Goal: Task Accomplishment & Management: Use online tool/utility

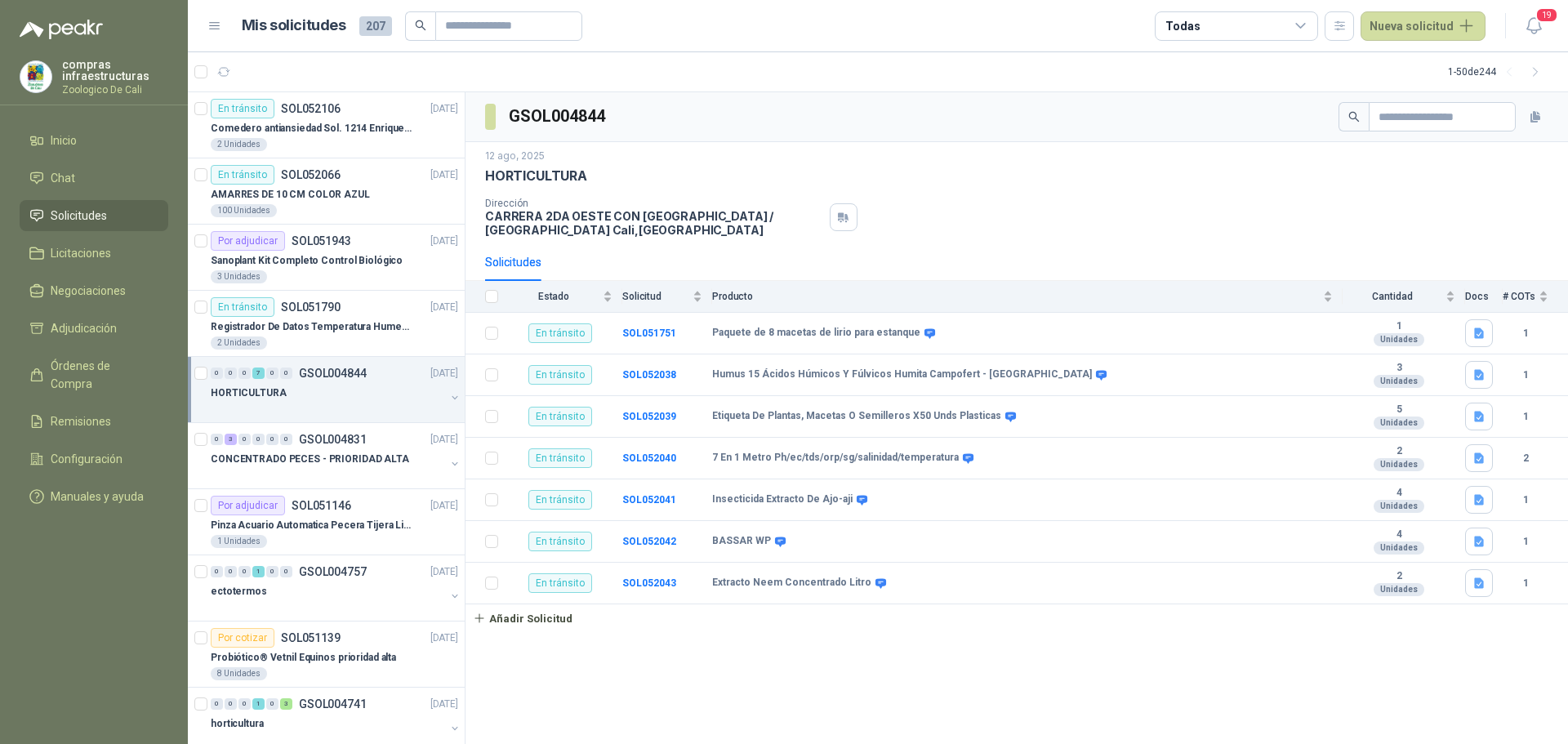
click at [53, 158] on ul "Inicio Chat Solicitudes Licitaciones Negociaciones Adjudicación Órdenes de Comp…" at bounding box center [94, 322] width 188 height 394
click at [48, 215] on li "Solicitudes" at bounding box center [94, 216] width 129 height 18
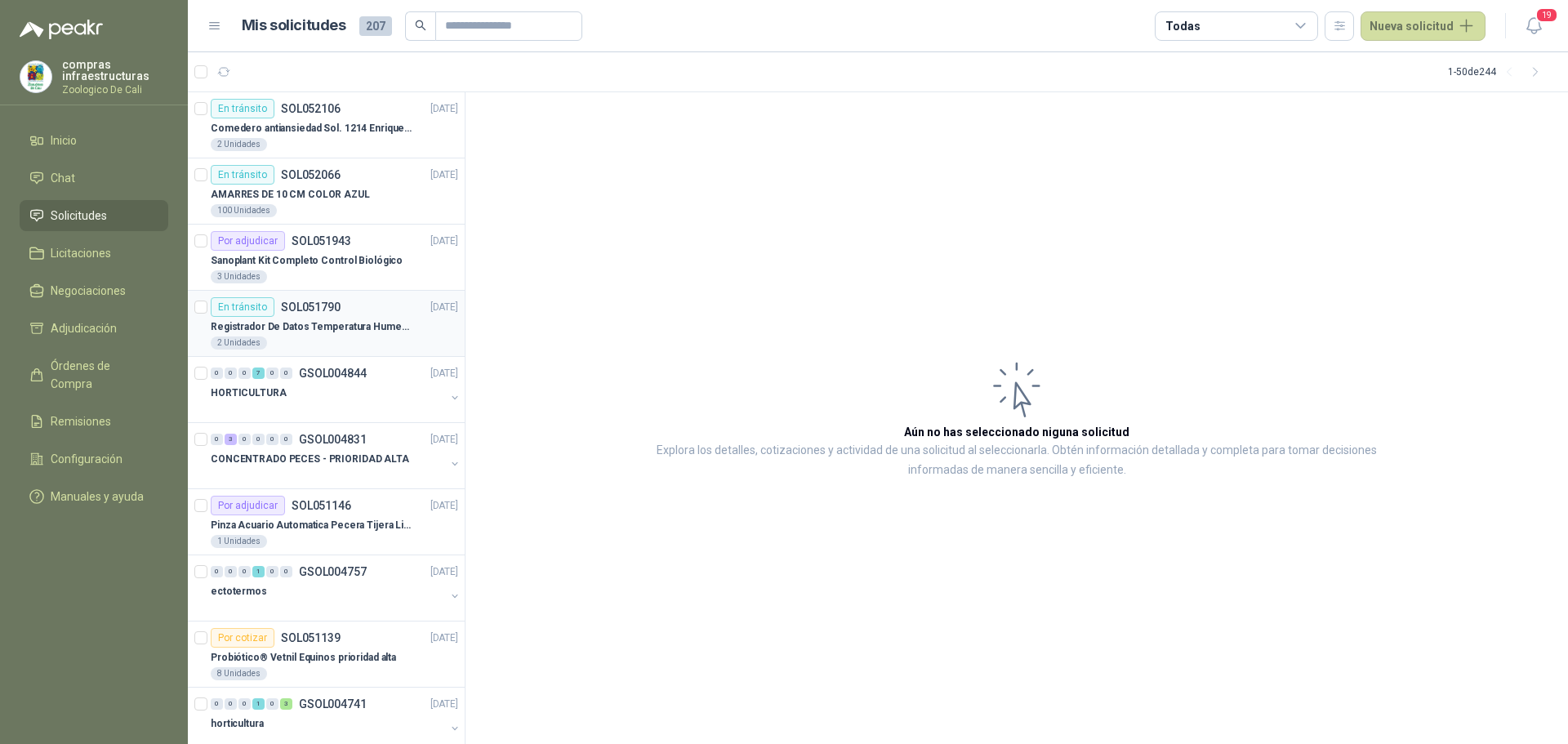
click at [361, 328] on p "Registrador De Datos Temperatura Humedad Usb 32.000 Registro" at bounding box center [313, 328] width 203 height 16
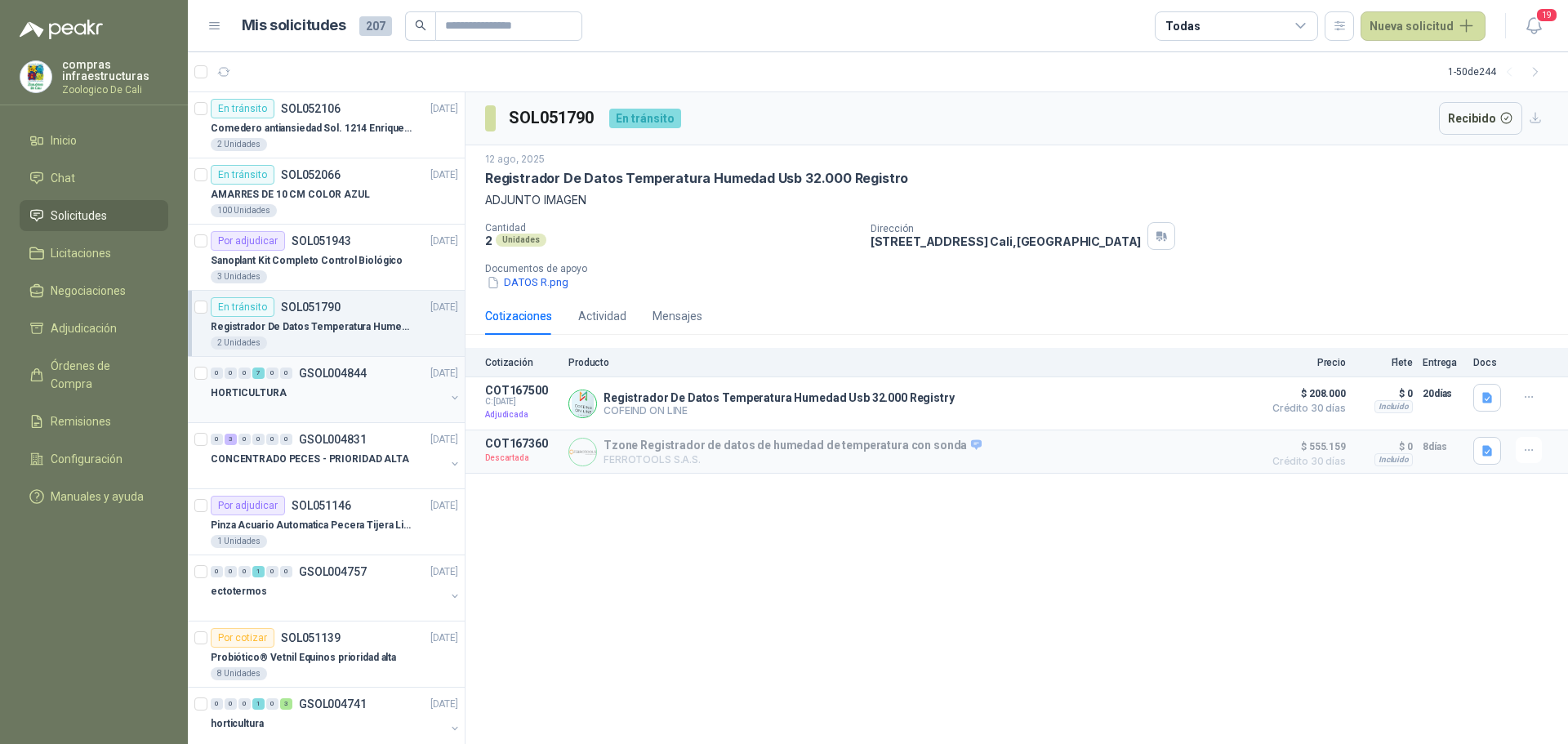
click at [381, 395] on div "HORTICULTURA" at bounding box center [328, 393] width 235 height 20
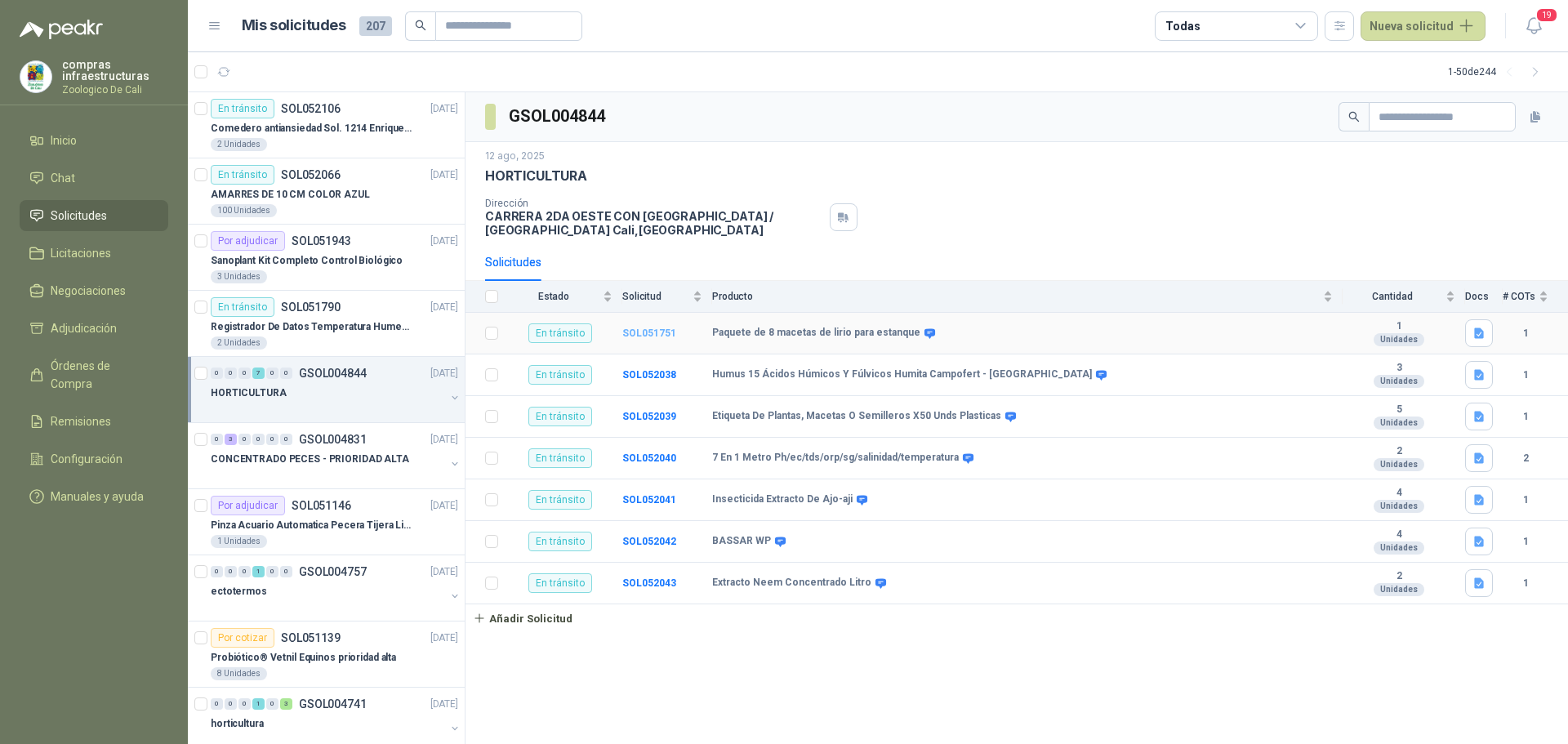
click at [630, 333] on b "SOL051751" at bounding box center [649, 333] width 54 height 11
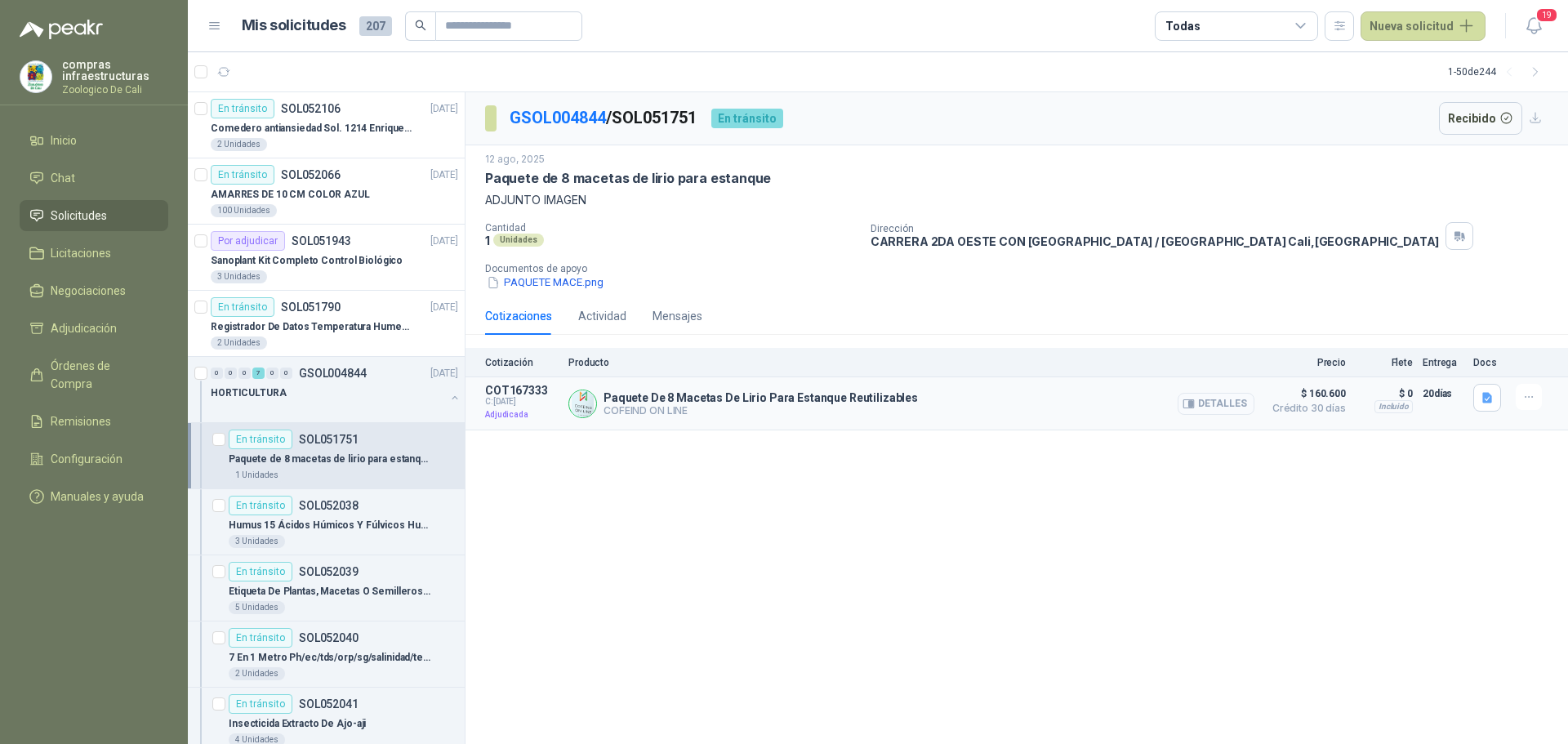
click at [1232, 409] on button "Detalles" at bounding box center [1216, 403] width 76 height 22
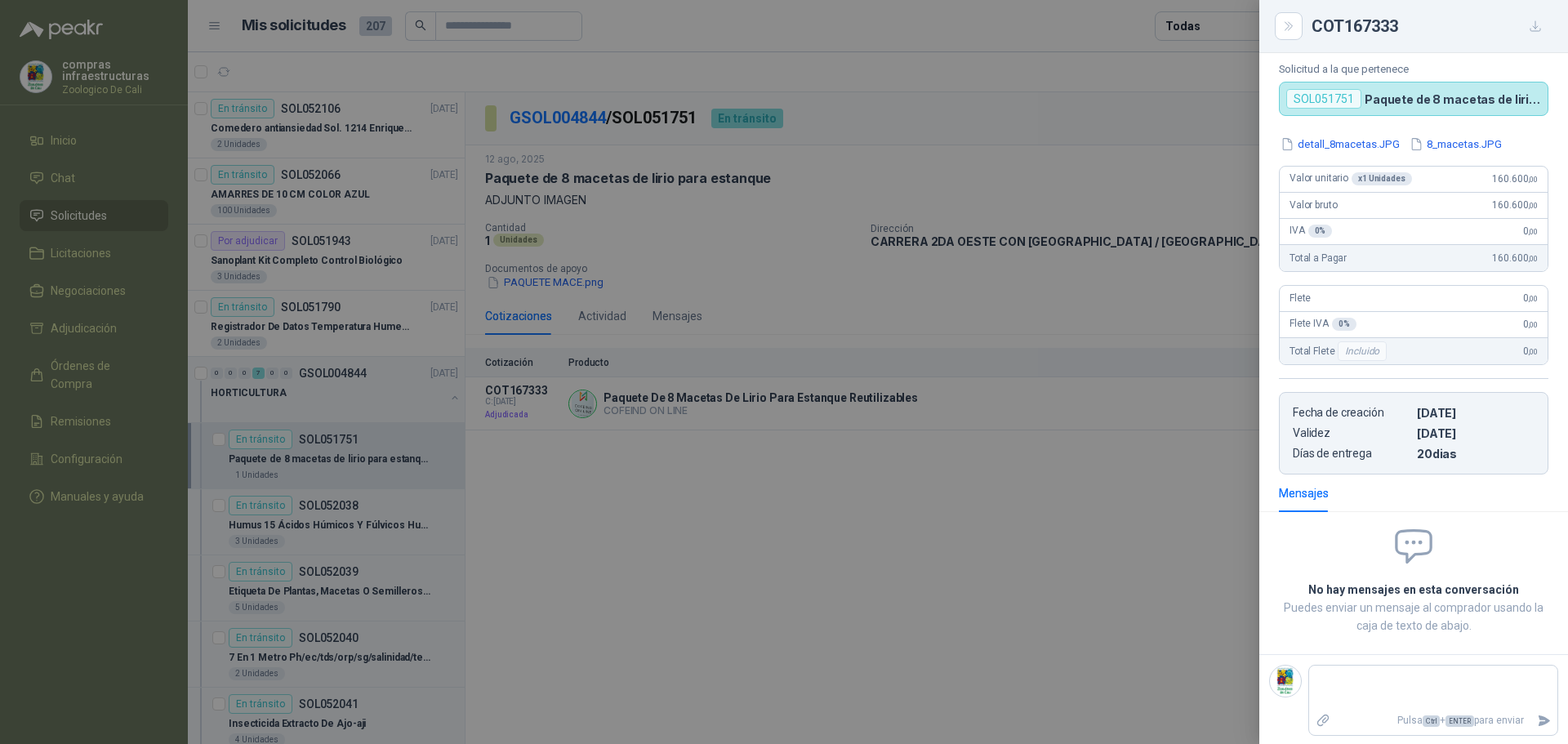
scroll to position [95, 0]
type textarea "*"
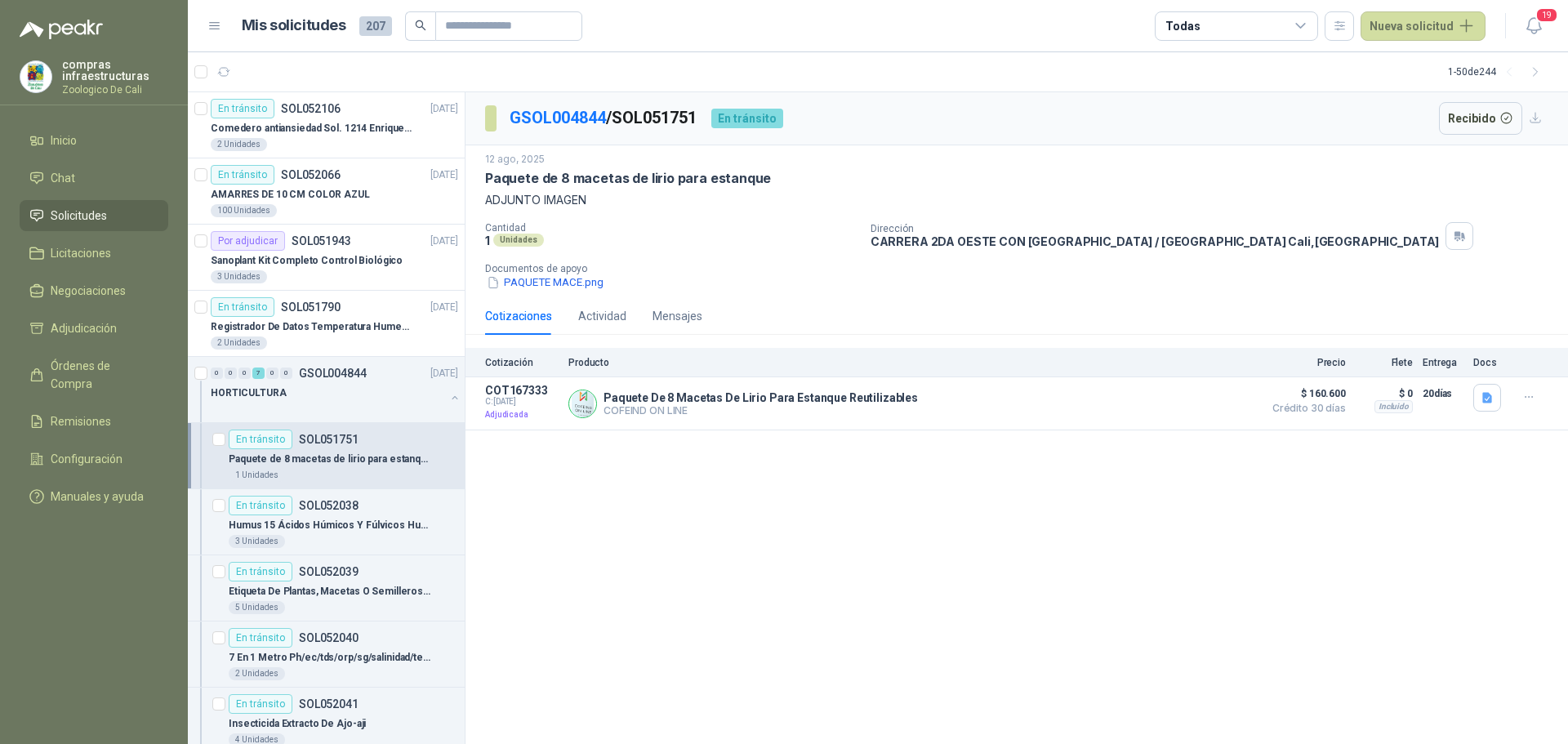
click at [283, 460] on p "Paquete de 8 macetas de lirio para estanque" at bounding box center [330, 460] width 203 height 16
click at [347, 538] on div "3 Unidades" at bounding box center [343, 541] width 229 height 13
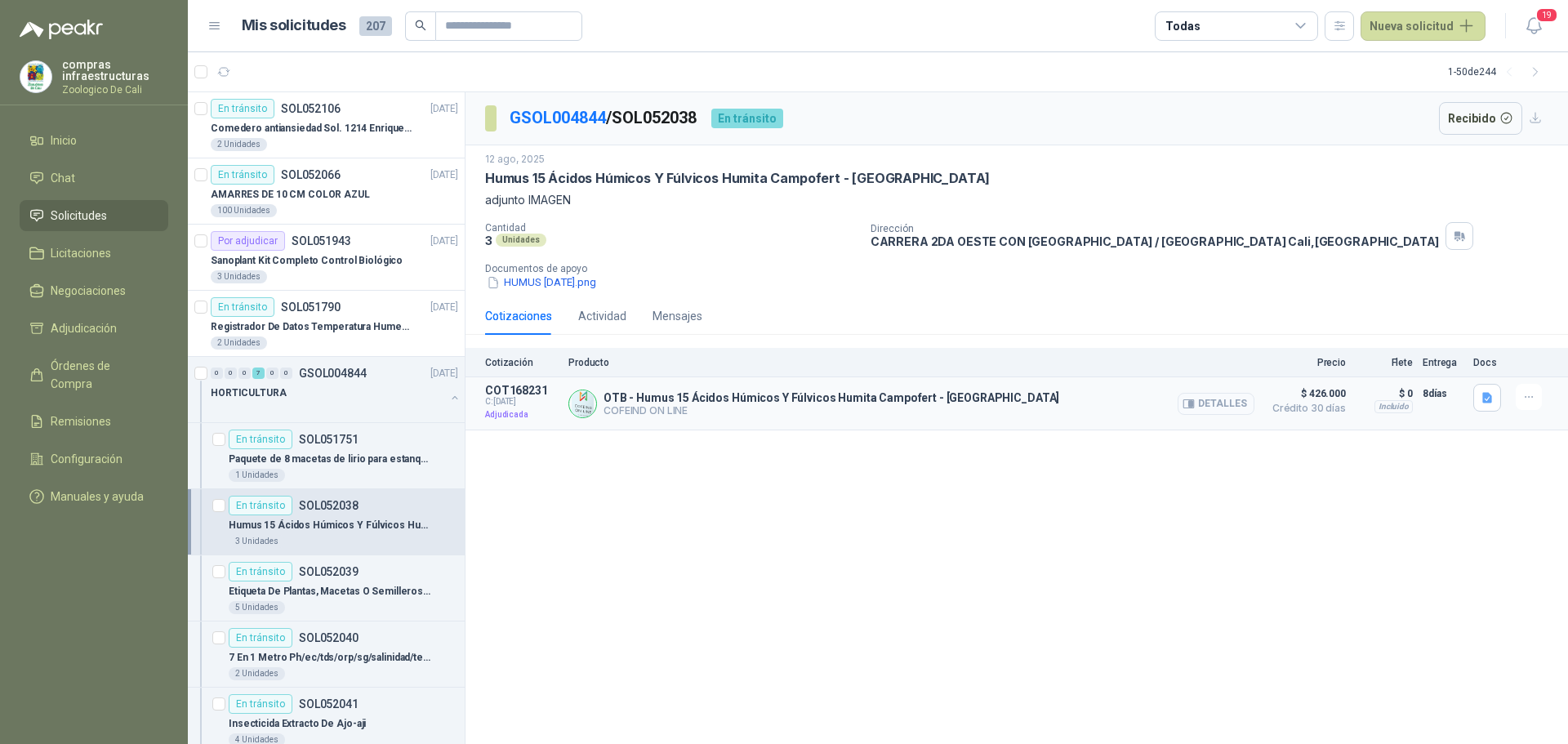
click at [1191, 395] on button "Detalles" at bounding box center [1216, 403] width 76 height 22
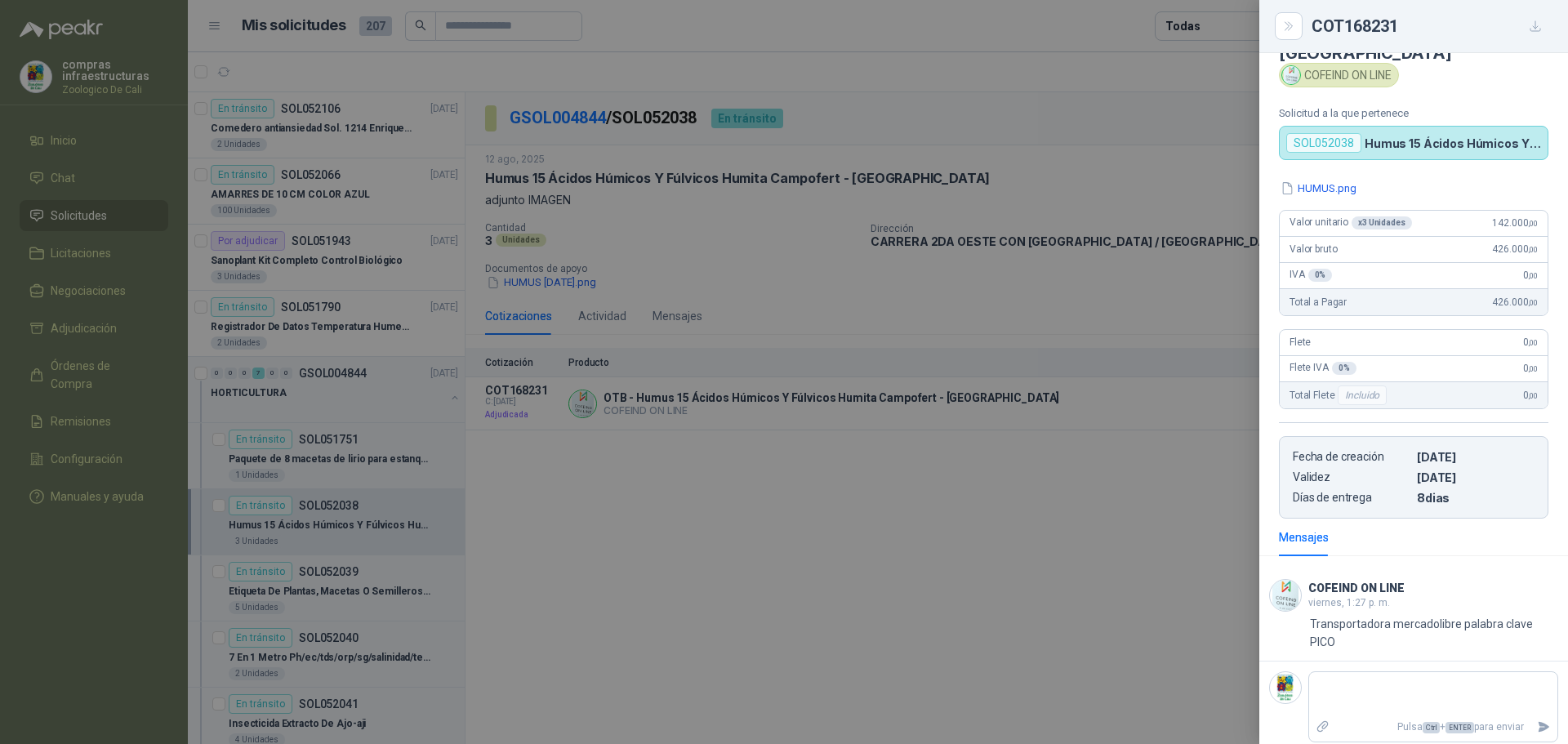
scroll to position [76, 0]
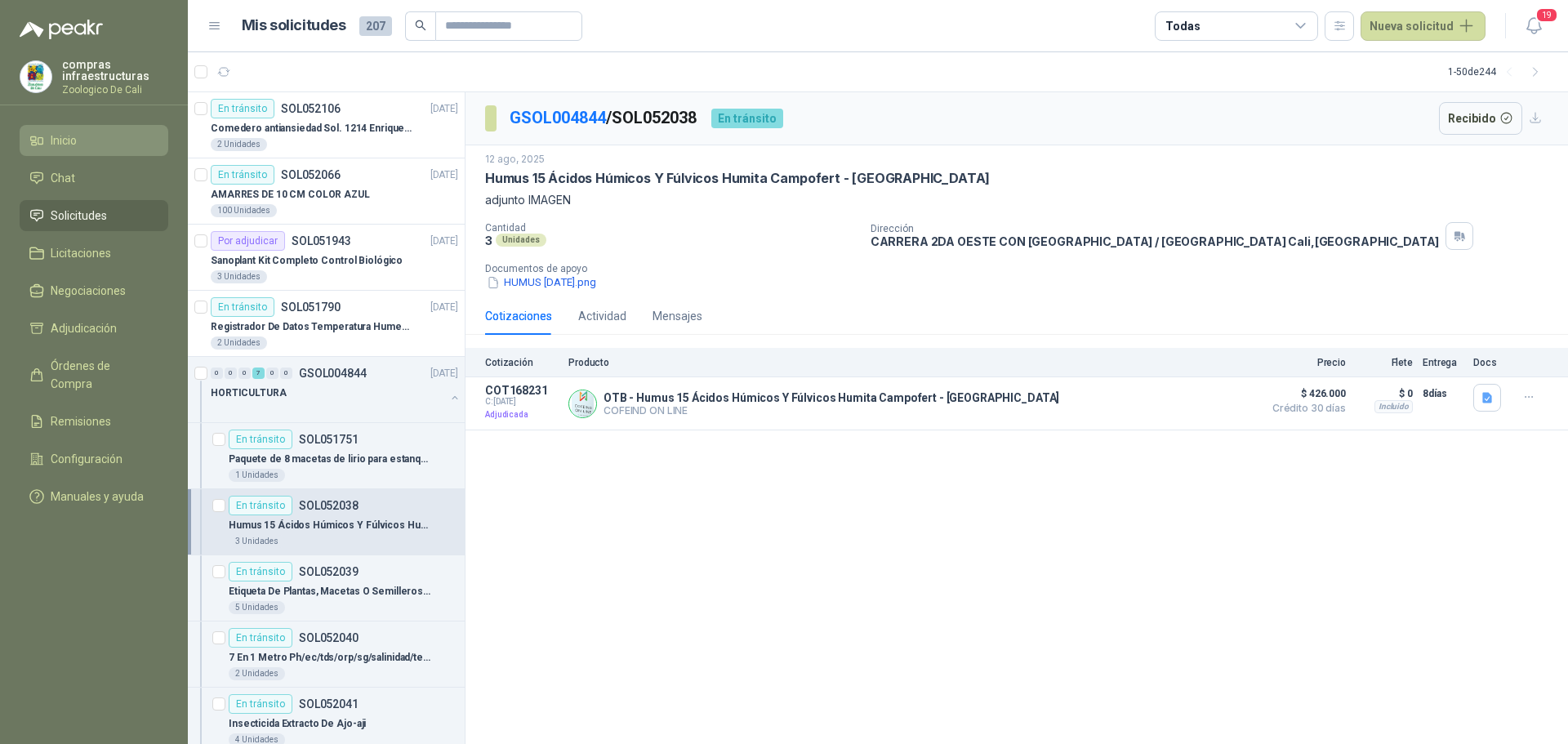
click at [79, 137] on li "Inicio" at bounding box center [94, 140] width 129 height 18
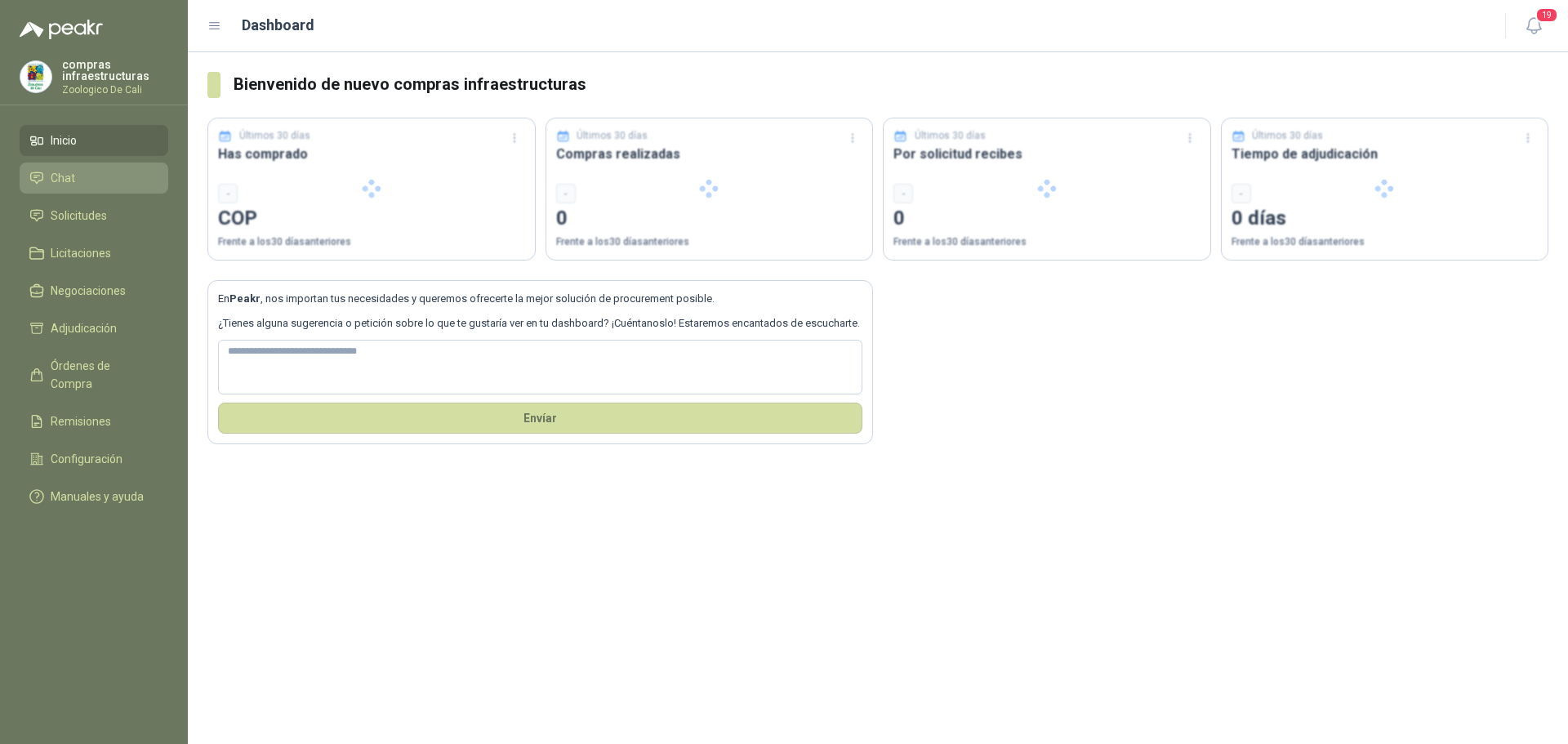
click at [90, 186] on li "Chat" at bounding box center [94, 178] width 129 height 18
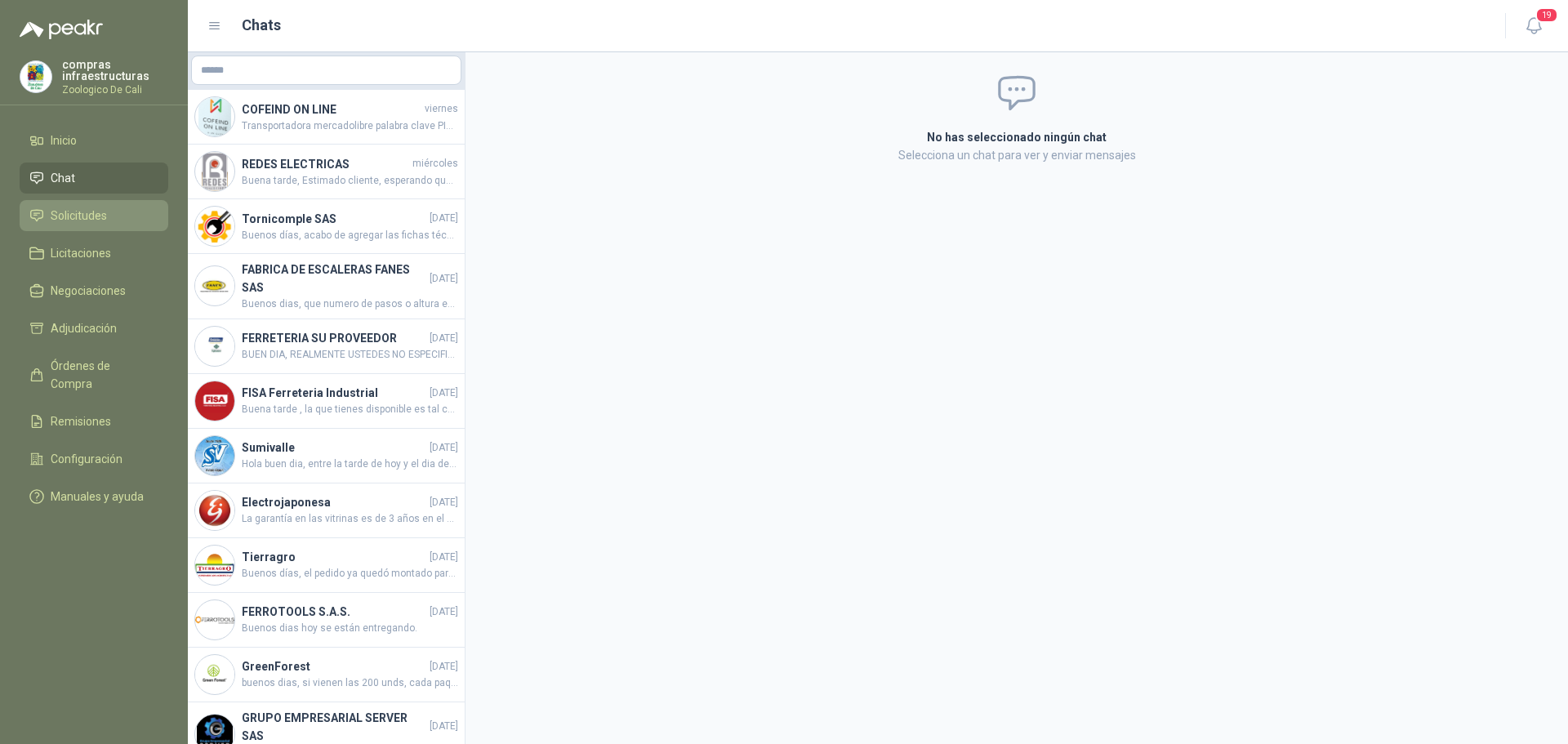
click at [116, 222] on li "Solicitudes" at bounding box center [94, 216] width 129 height 18
